Goal: Task Accomplishment & Management: Use online tool/utility

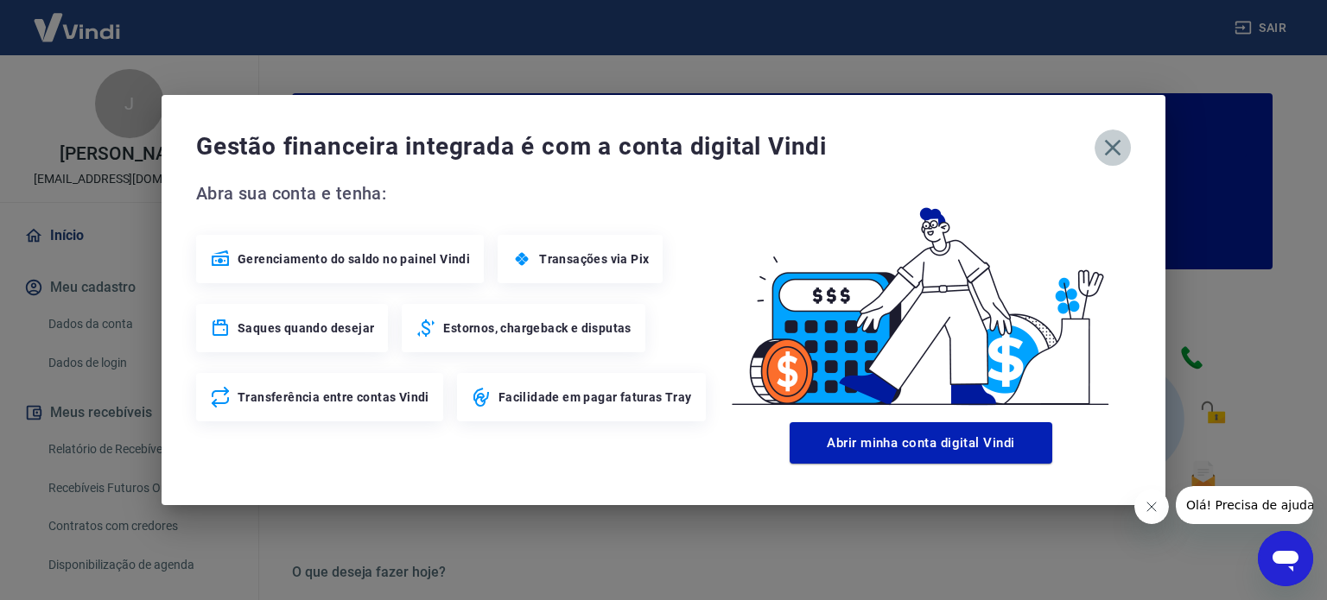
click at [1113, 149] on icon "button" at bounding box center [1113, 148] width 16 height 16
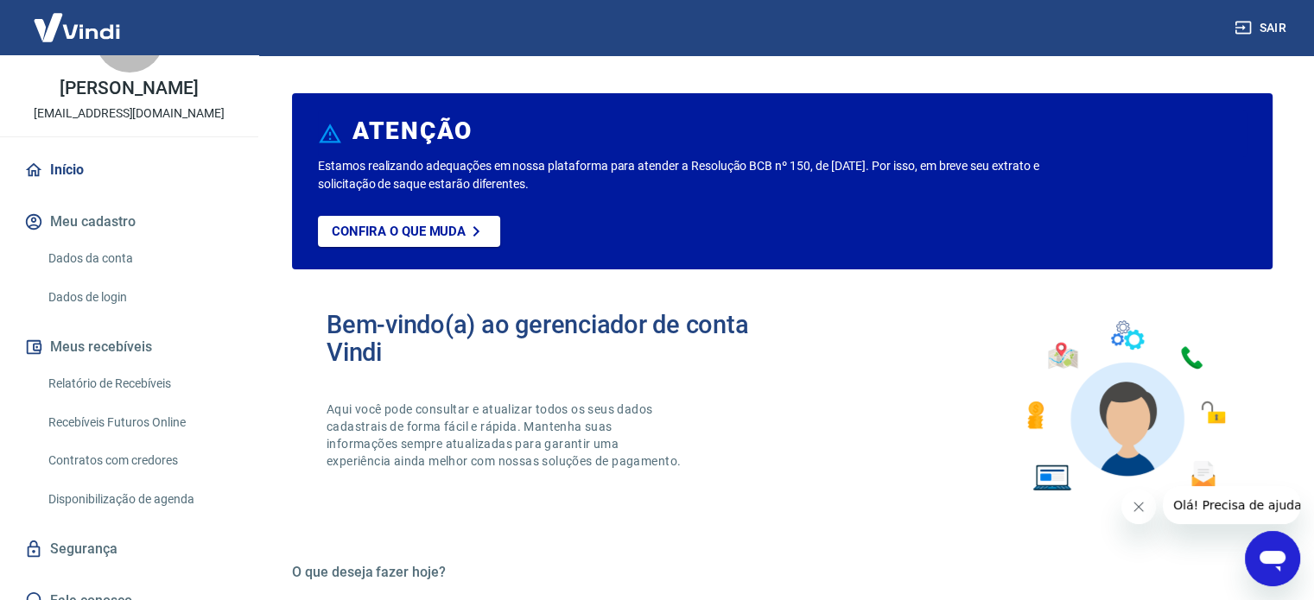
scroll to position [104, 0]
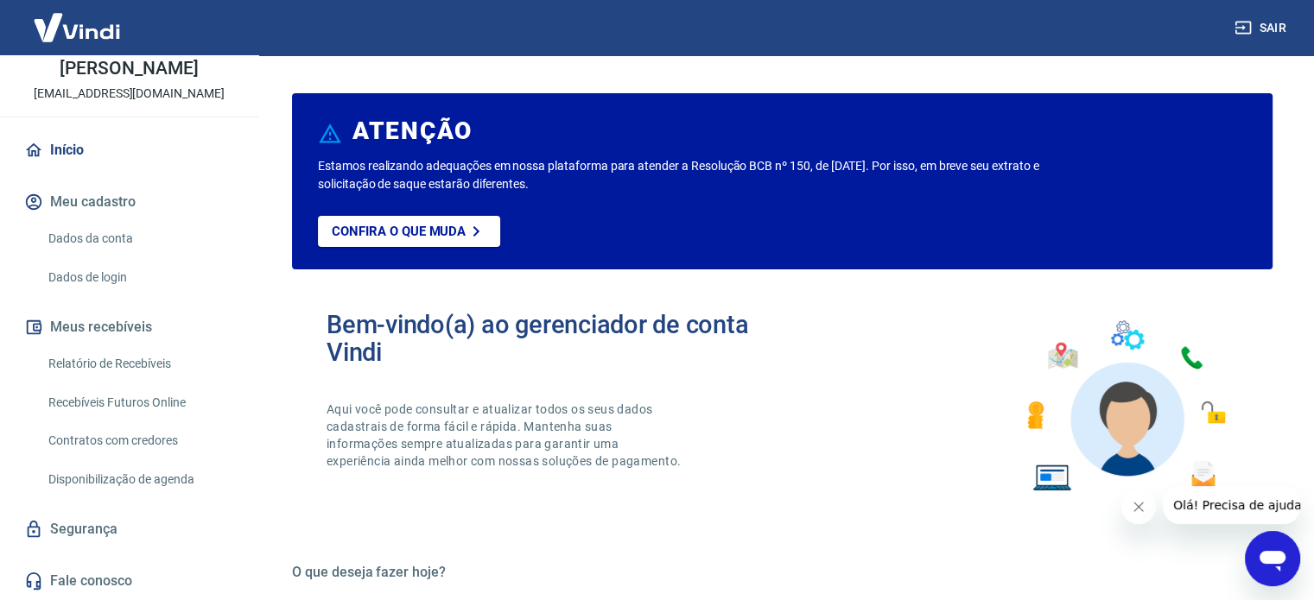
click at [134, 360] on link "Relatório de Recebíveis" at bounding box center [139, 363] width 196 height 35
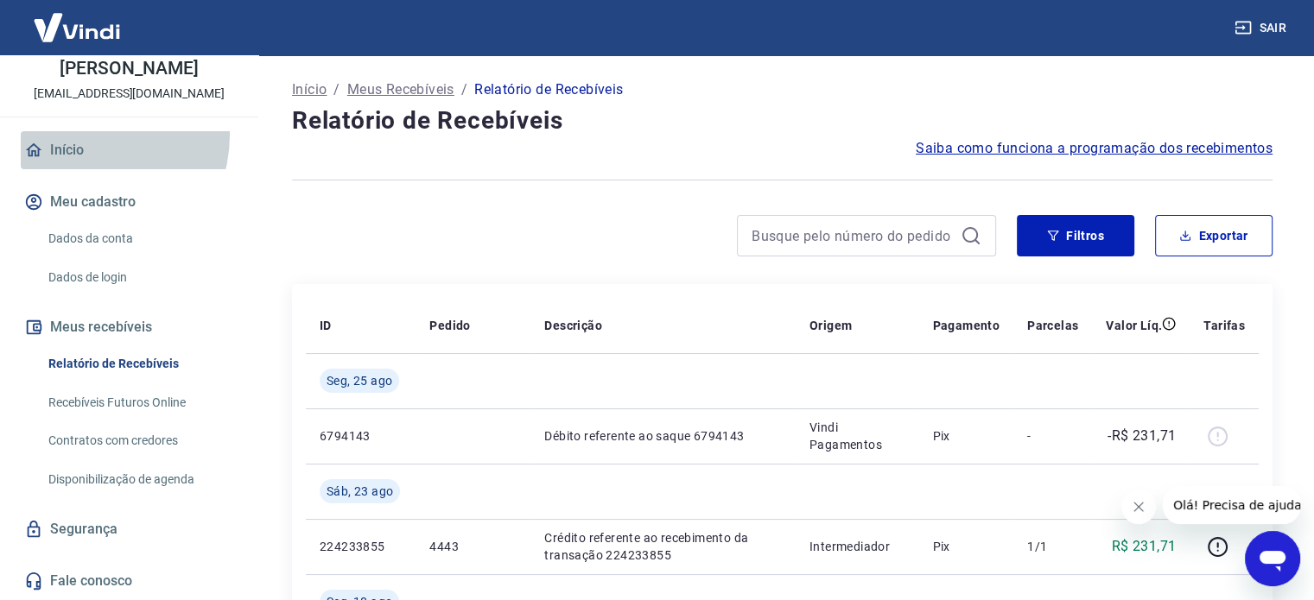
click at [82, 135] on link "Início" at bounding box center [129, 150] width 217 height 38
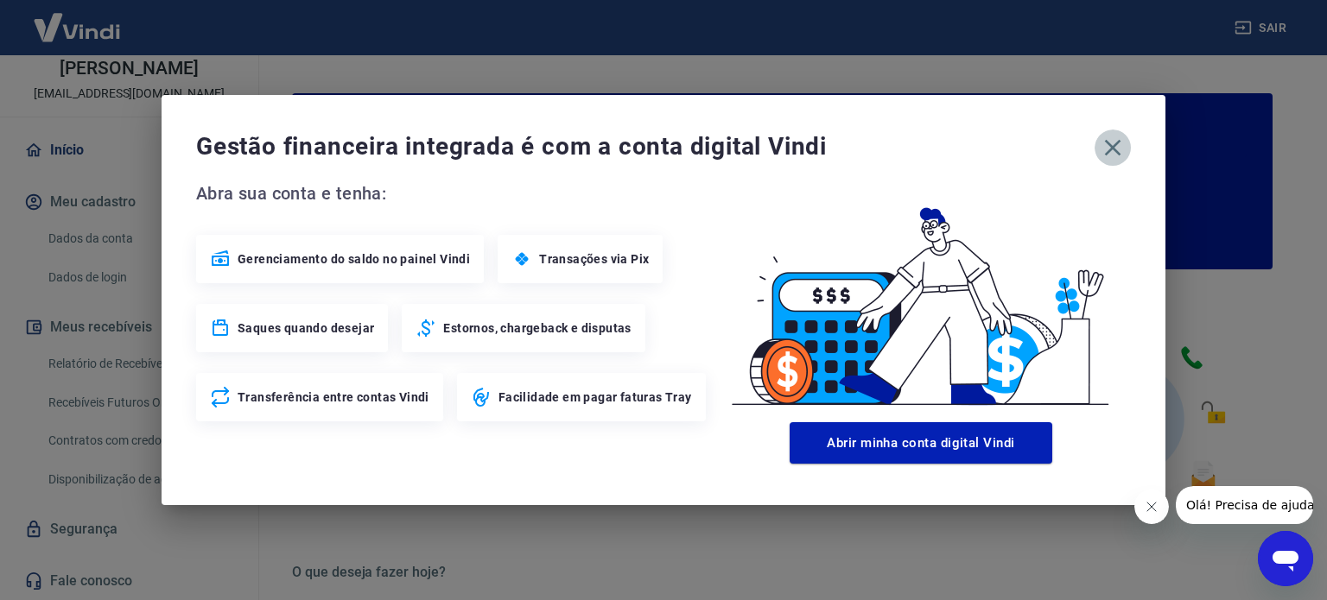
click at [1108, 147] on icon "button" at bounding box center [1113, 148] width 28 height 28
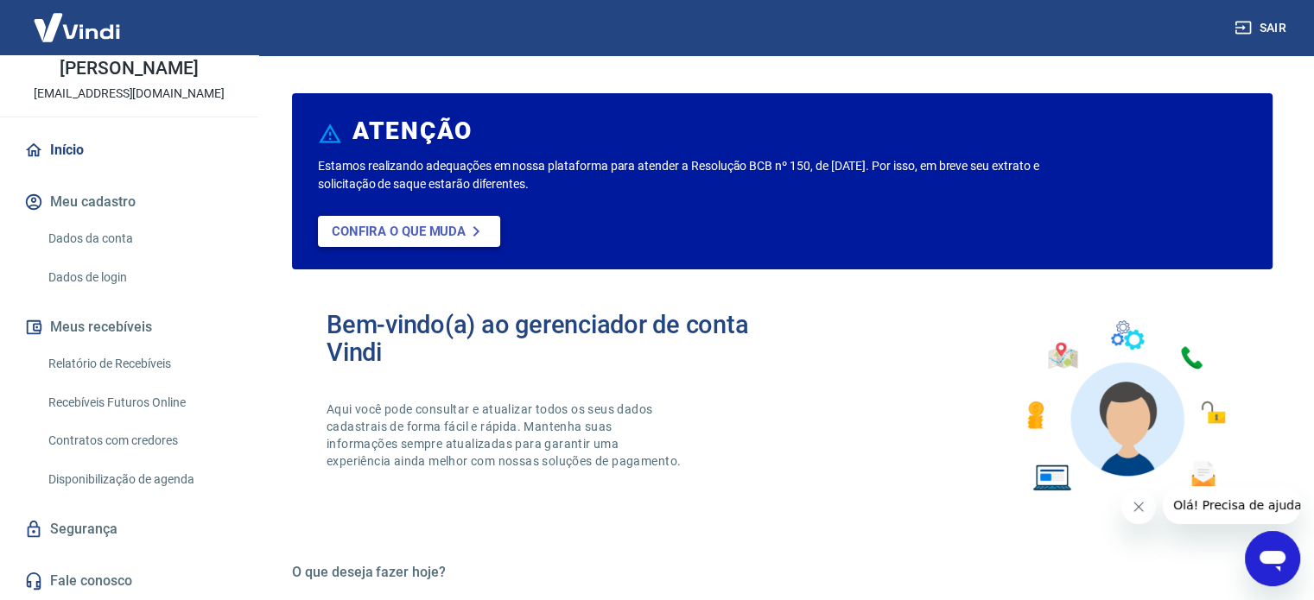
click at [446, 220] on link "Confira o que muda" at bounding box center [409, 231] width 182 height 31
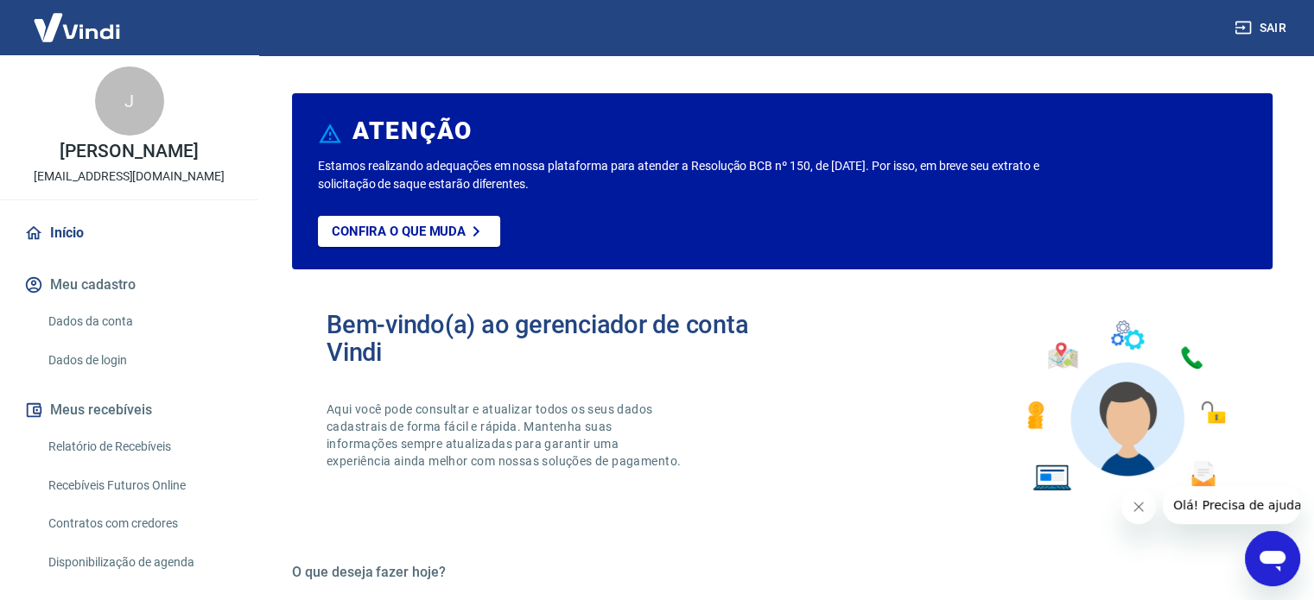
scroll to position [104, 0]
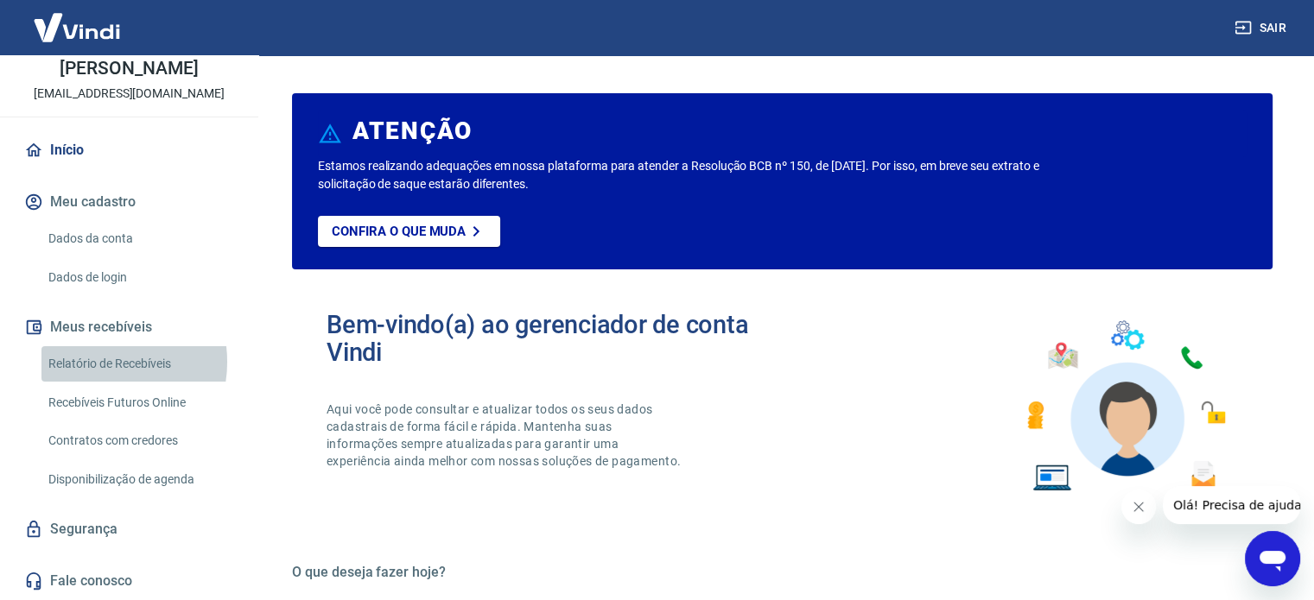
click at [97, 362] on link "Relatório de Recebíveis" at bounding box center [139, 363] width 196 height 35
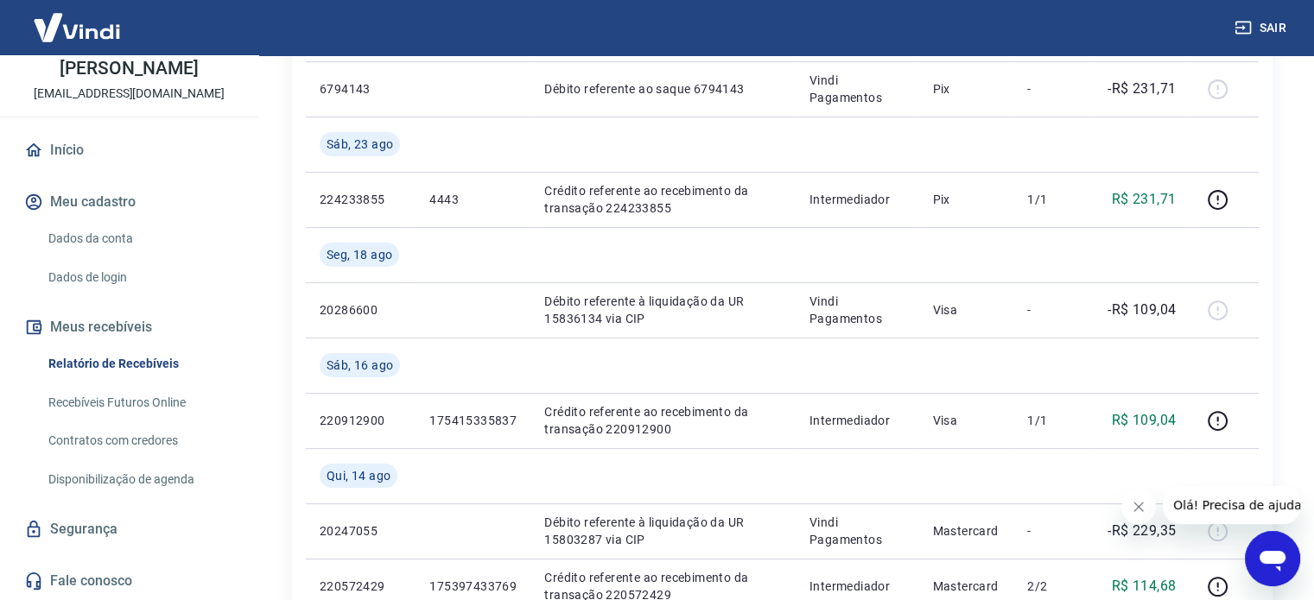
scroll to position [348, 0]
click at [139, 411] on link "Recebíveis Futuros Online" at bounding box center [139, 402] width 196 height 35
